Goal: Task Accomplishment & Management: Manage account settings

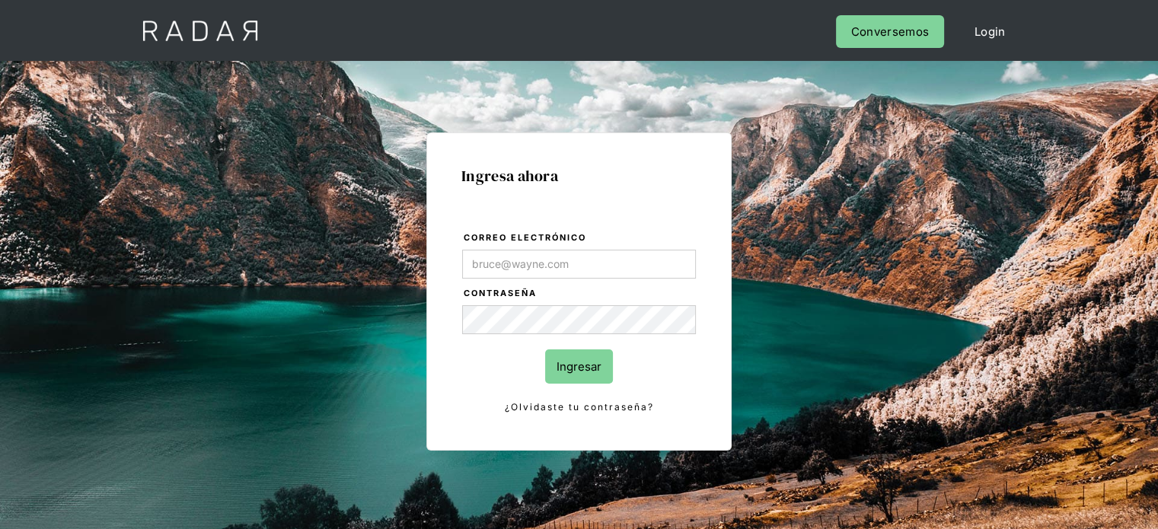
drag, startPoint x: 534, startPoint y: 252, endPoint x: 525, endPoint y: 276, distance: 26.0
click at [534, 252] on input "Correo electrónico" at bounding box center [579, 264] width 234 height 29
type input "[EMAIL_ADDRESS][DOMAIN_NAME]"
click at [554, 377] on input "Ingresar" at bounding box center [579, 366] width 68 height 34
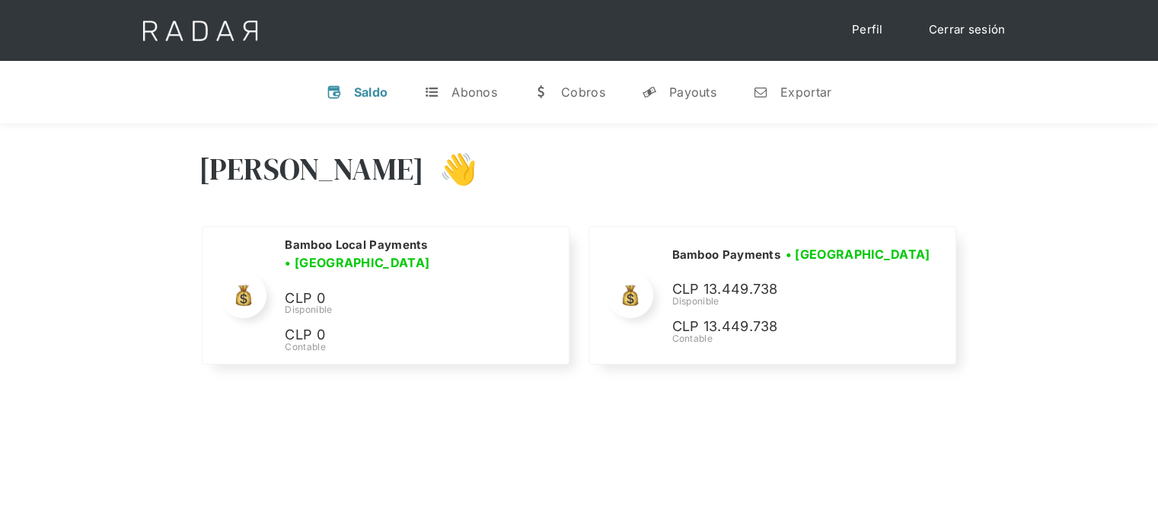
click at [972, 177] on div "Hola Joaquín 👋 Cargando tus cuentas... Nombre de la empresa • Conectada • Desco…" at bounding box center [579, 259] width 1158 height 273
